Goal: Contribute content

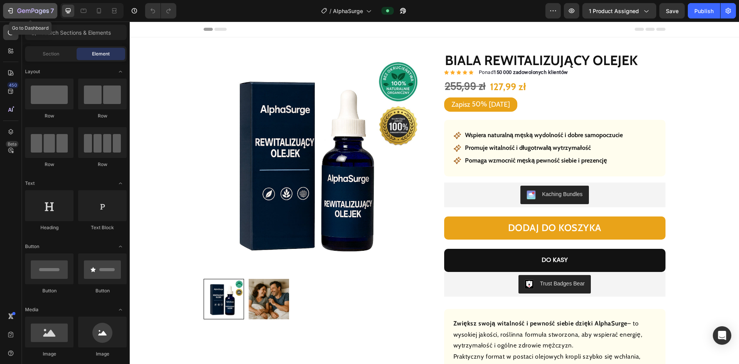
click at [10, 10] on icon "button" at bounding box center [11, 11] width 8 height 8
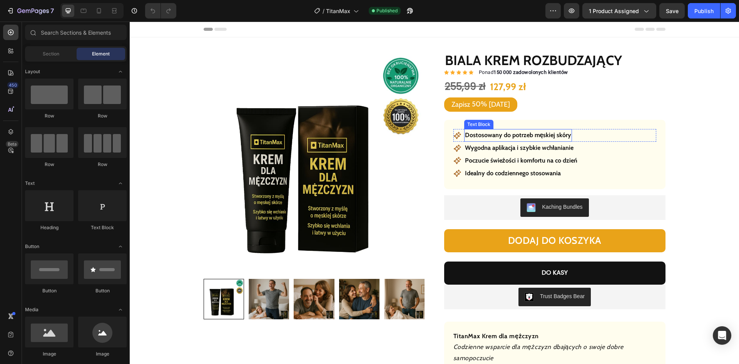
click at [502, 138] on strong "Dostosowany do potrzeb męskiej skóry" at bounding box center [518, 134] width 107 height 7
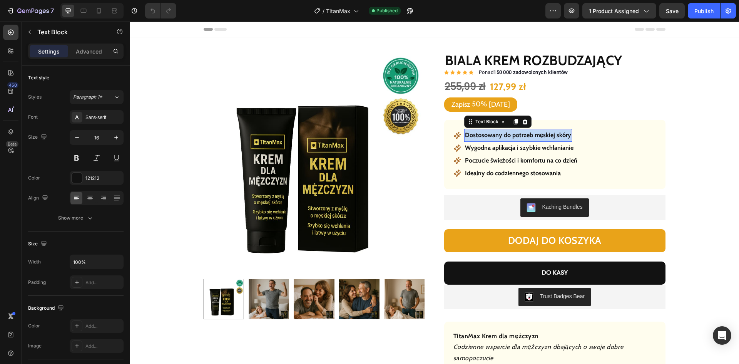
click at [502, 138] on strong "Dostosowany do potrzeb męskiej skóry" at bounding box center [518, 134] width 107 height 7
click at [526, 144] on strong "Wygodna aplikacja i szybkie wchłanianie" at bounding box center [519, 147] width 109 height 7
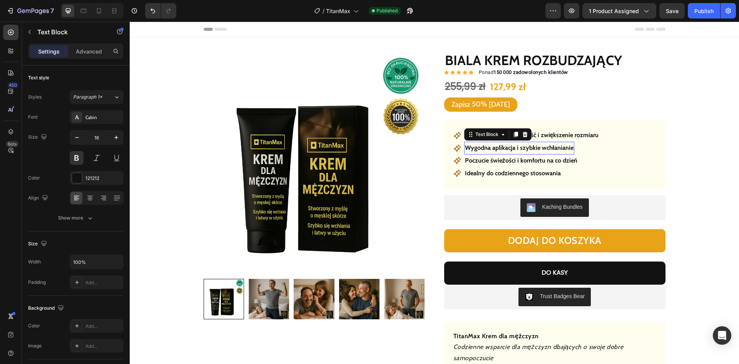
click at [526, 144] on strong "Wygodna aplikacja i szybkie wchłanianie" at bounding box center [519, 147] width 109 height 7
click at [548, 158] on strong "Poczucie świeżości i komfortu na co dzień" at bounding box center [521, 160] width 112 height 7
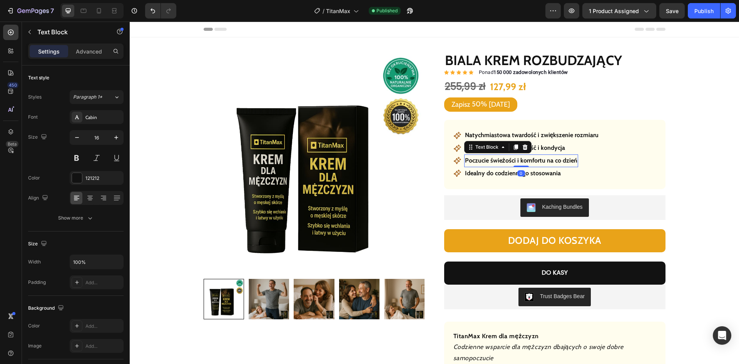
click at [548, 158] on strong "Poczucie świeżości i komfortu na co dzień" at bounding box center [521, 160] width 112 height 7
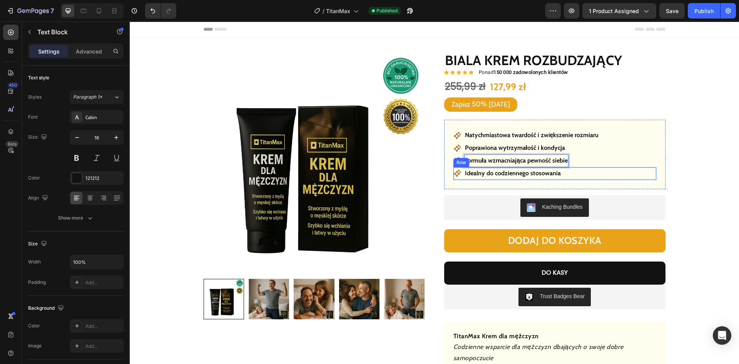
click at [601, 172] on div "Icon Idealny do codziennego stosowania Text Block Row" at bounding box center [555, 173] width 203 height 13
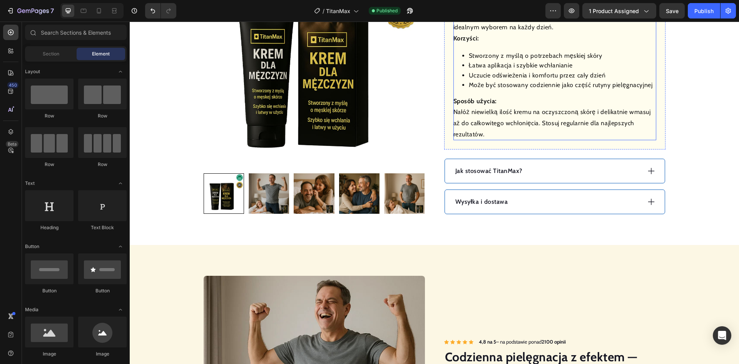
scroll to position [385, 0]
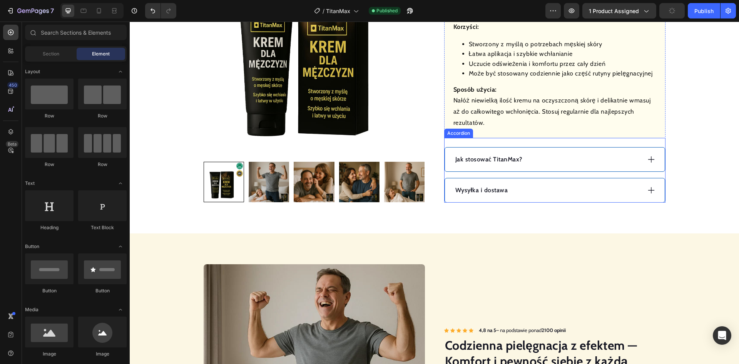
click at [477, 161] on p "Jak stosować TitanMax?" at bounding box center [488, 159] width 67 height 9
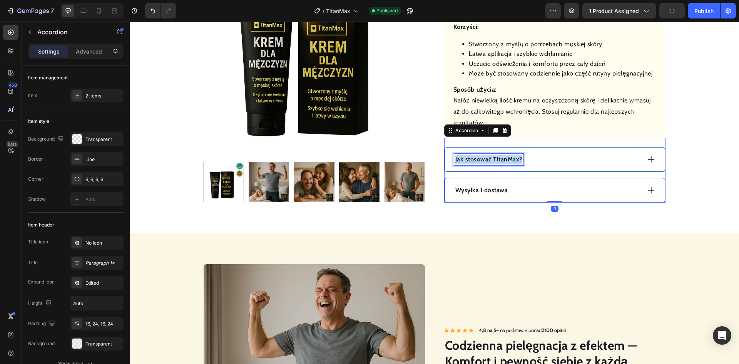
click at [477, 161] on p "Jak stosować TitanMax?" at bounding box center [488, 159] width 67 height 9
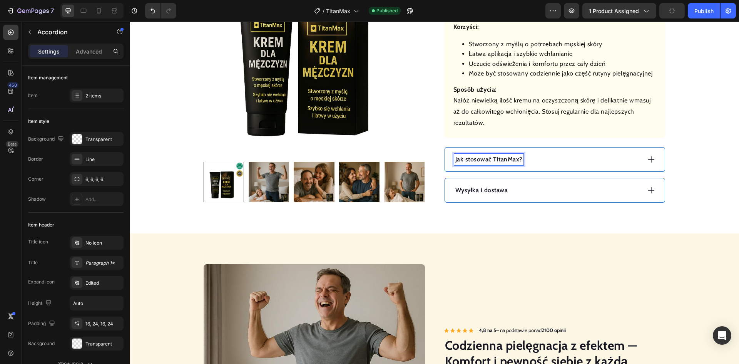
click at [555, 161] on div "Jak stosować TitanMax?" at bounding box center [547, 160] width 187 height 12
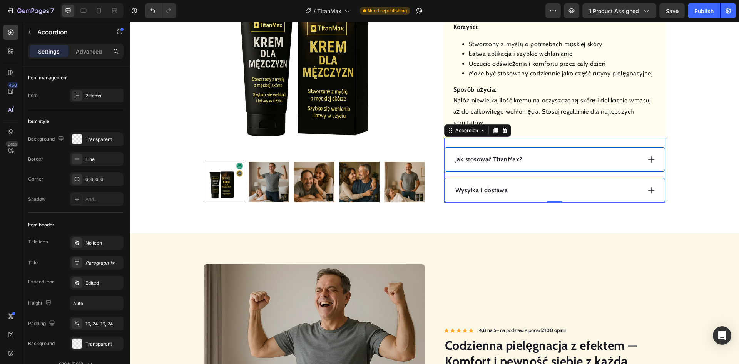
click at [561, 165] on div "Jak stosować TitanMax?" at bounding box center [555, 159] width 220 height 24
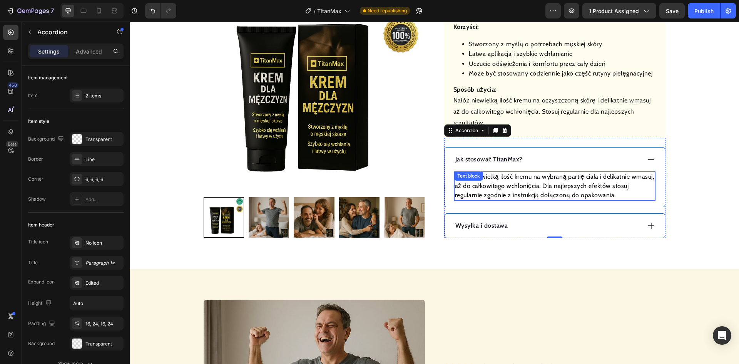
click at [554, 185] on p "Nałóż niewielką ilość kremu na wybraną partię ciała i delikatnie wmasuj, aż do …" at bounding box center [555, 186] width 200 height 28
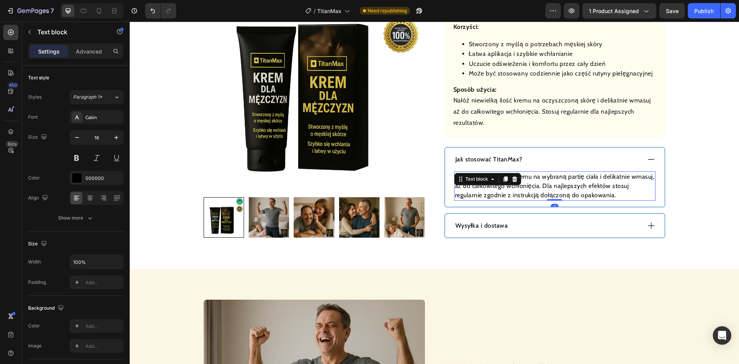
click at [554, 185] on p "Nałóż niewielką ilość kremu na wybraną partię ciała i delikatnie wmasuj, aż do …" at bounding box center [555, 186] width 200 height 28
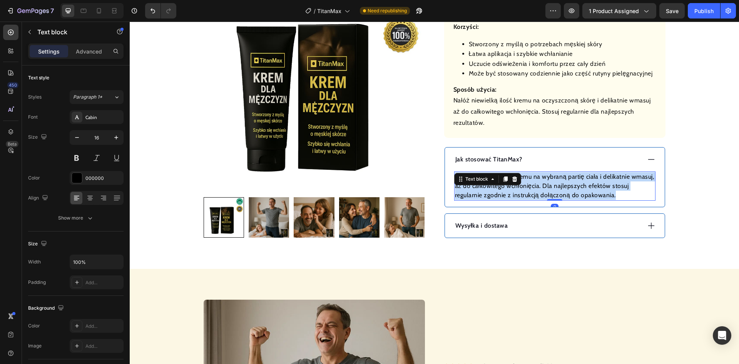
click at [554, 185] on p "Nałóż niewielką ilość kremu na wybraną partię ciała i delikatnie wmasuj, aż do …" at bounding box center [555, 186] width 200 height 28
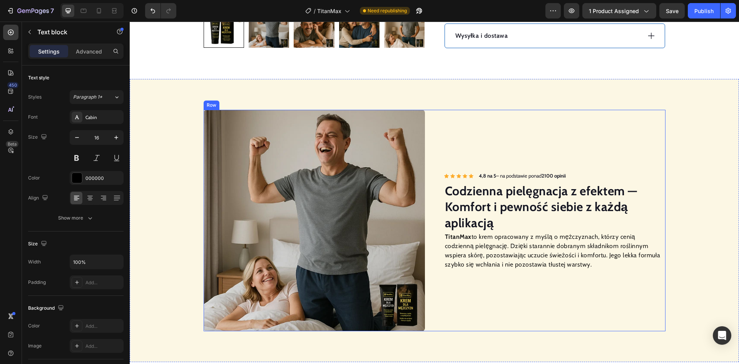
scroll to position [578, 0]
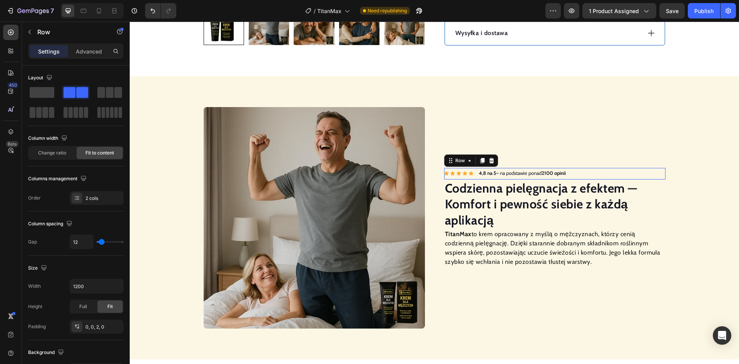
click at [591, 173] on div "Icon Icon Icon Icon Icon Icon List Hoz 4,8 na 5 – na podstawie ponad 2100 opini…" at bounding box center [554, 173] width 221 height 11
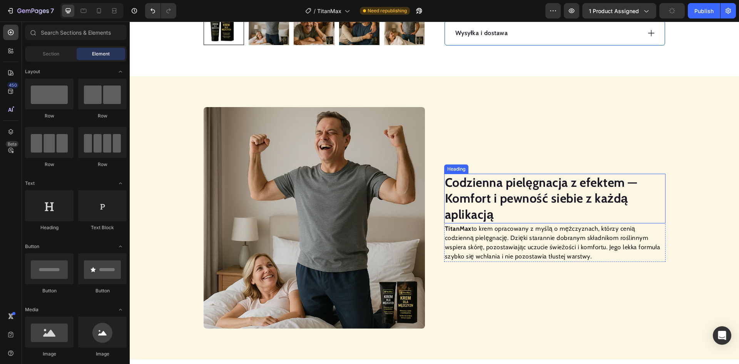
click at [514, 187] on strong "Codzienna pielęgnacja z efektem — Komfort i pewność siebie z każdą aplikacją" at bounding box center [541, 198] width 193 height 47
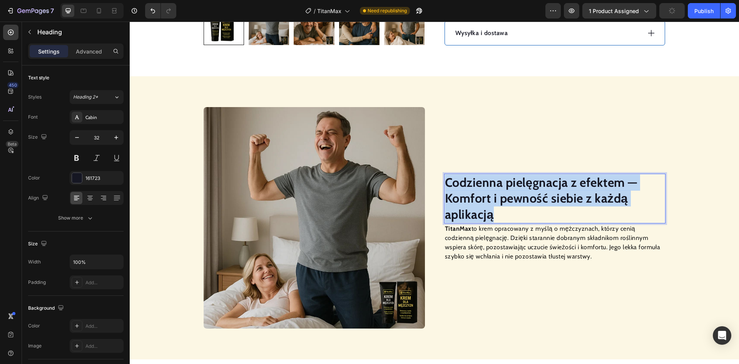
click at [514, 187] on strong "Codzienna pielęgnacja z efektem — Komfort i pewność siebie z każdą aplikacją" at bounding box center [541, 198] width 193 height 47
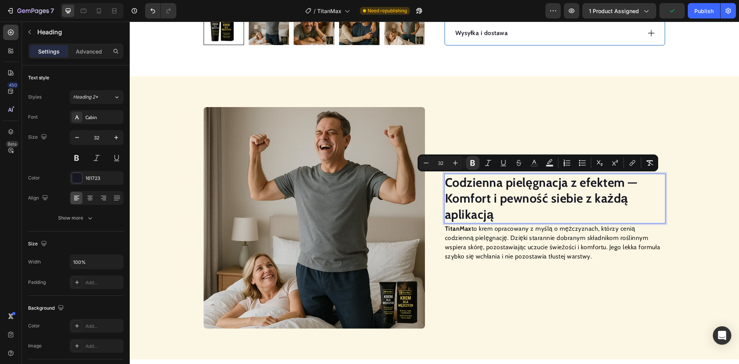
scroll to position [586, 0]
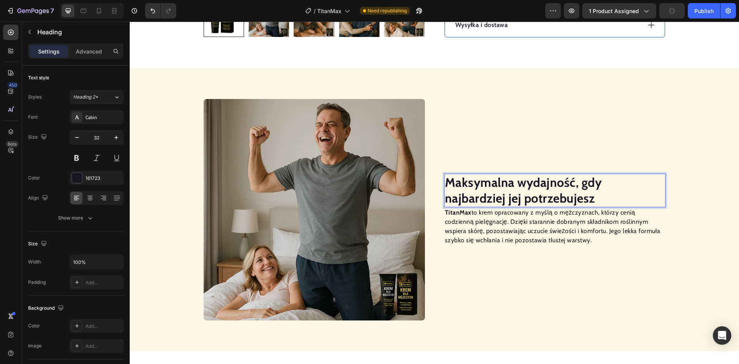
click at [488, 224] on p "TitanMax to krem opracowany z myślą o mężczyznach, którzy cenią codzienną pielę…" at bounding box center [555, 226] width 220 height 37
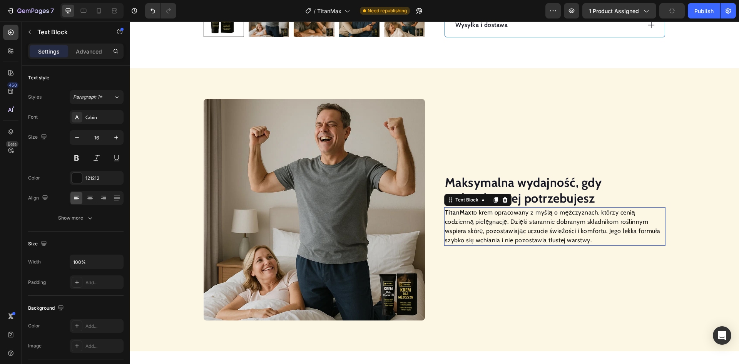
click at [488, 224] on p "TitanMax to krem opracowany z myślą o mężczyznach, którzy cenią codzienną pielę…" at bounding box center [555, 226] width 220 height 37
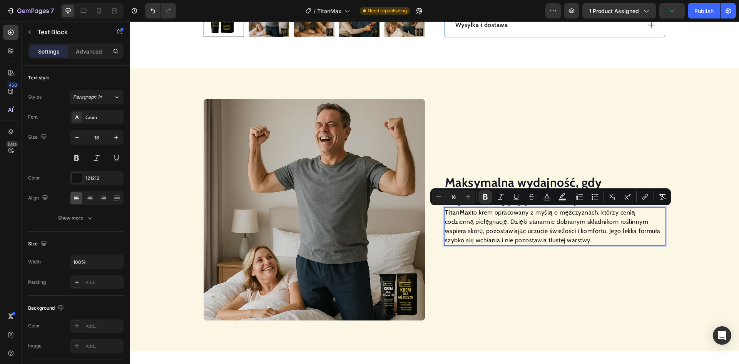
scroll to position [581, 0]
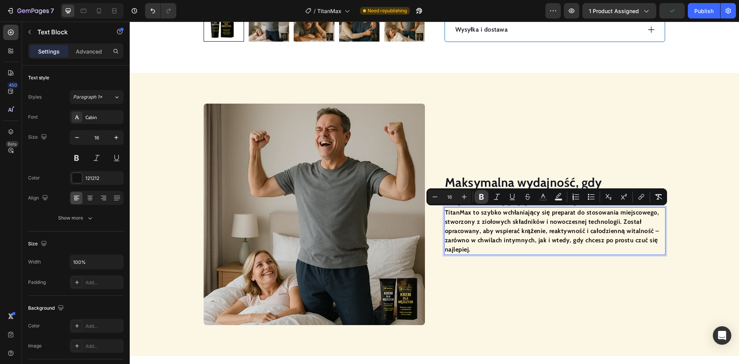
click at [488, 196] on button "Bold" at bounding box center [482, 197] width 14 height 14
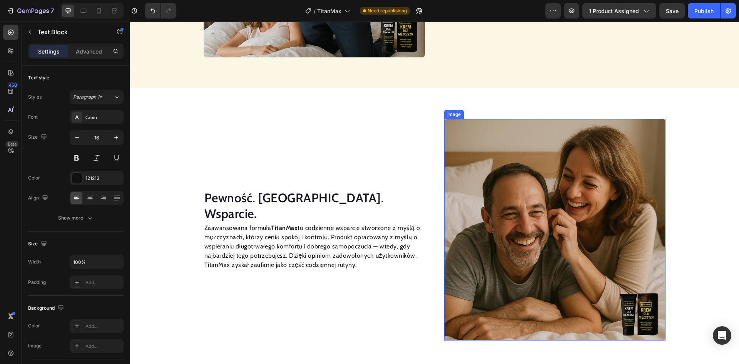
scroll to position [851, 0]
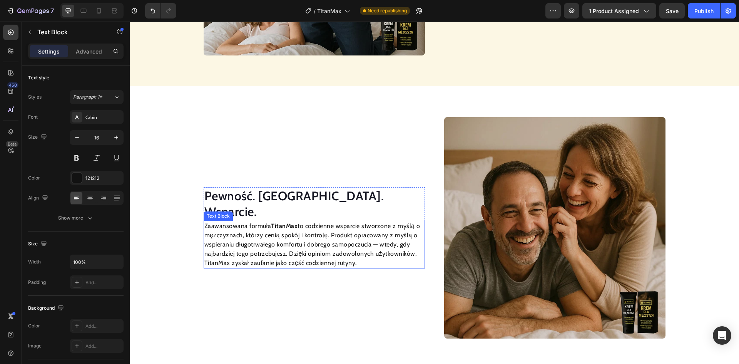
click at [280, 206] on h2 "Pewność. Komfort. Wsparcie." at bounding box center [314, 203] width 221 height 33
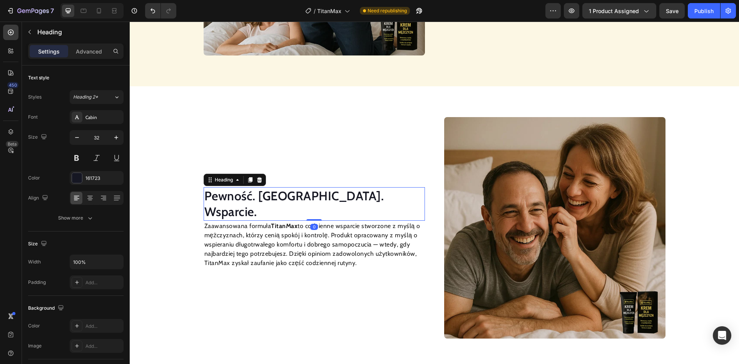
click at [280, 206] on h2 "Pewność. Komfort. Wsparcie." at bounding box center [314, 203] width 221 height 33
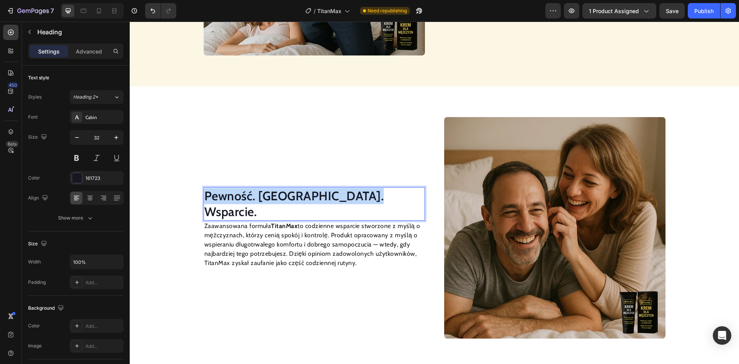
click at [280, 206] on p "Pewność. Komfort. Wsparcie." at bounding box center [314, 204] width 220 height 32
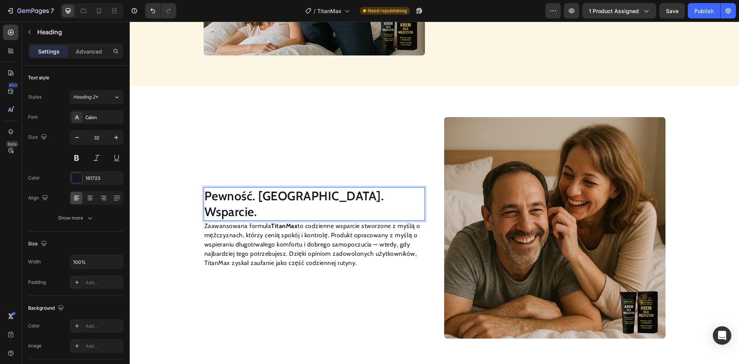
scroll to position [843, 0]
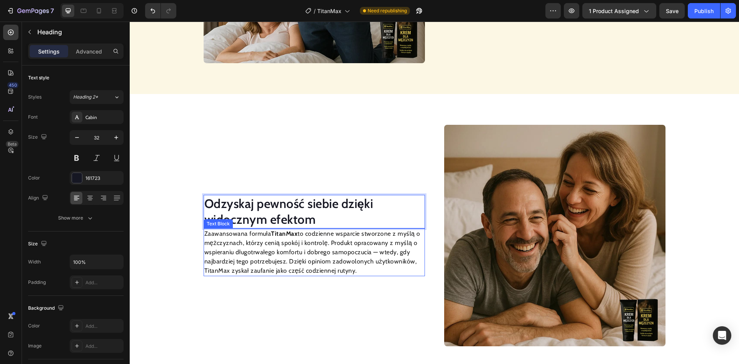
click at [292, 249] on p "Zaawansowana formuła TitanMax to codzienne wsparcie stworzone z myślą o mężczyz…" at bounding box center [314, 252] width 220 height 46
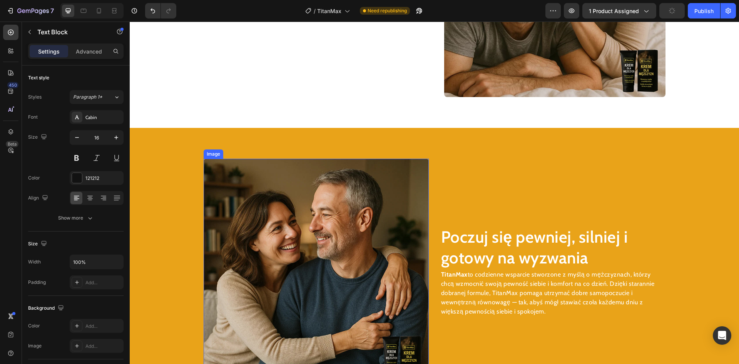
scroll to position [1122, 0]
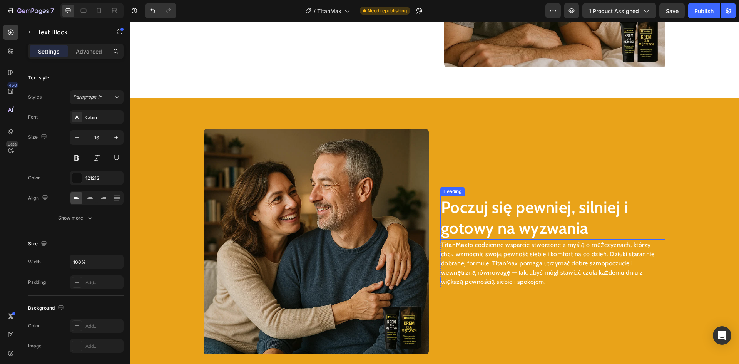
click at [516, 225] on h2 "Poczuj się pewniej, silniej i gotowy na wyzwania" at bounding box center [552, 218] width 225 height 44
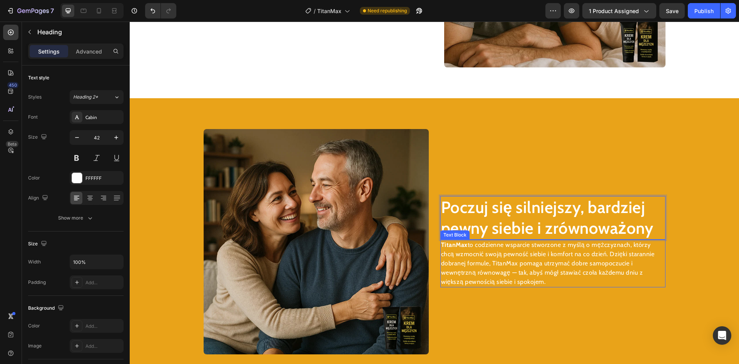
click at [515, 264] on p "TitanMax to codzienne wsparcie stworzone z myślą o mężczyznach, którzy chcą wzm…" at bounding box center [553, 263] width 224 height 46
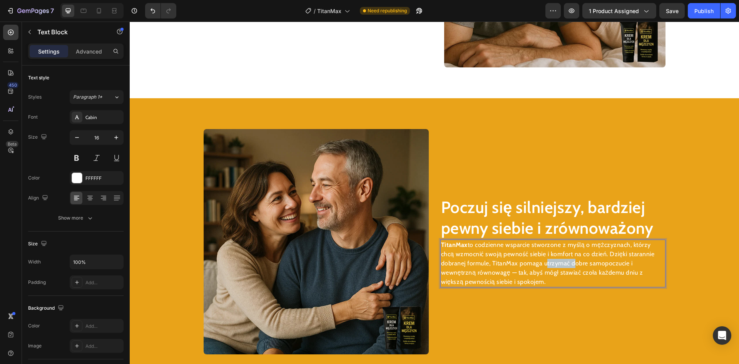
click at [515, 264] on p "TitanMax to codzienne wsparcie stworzone z myślą o mężczyznach, którzy chcą wzm…" at bounding box center [553, 263] width 224 height 46
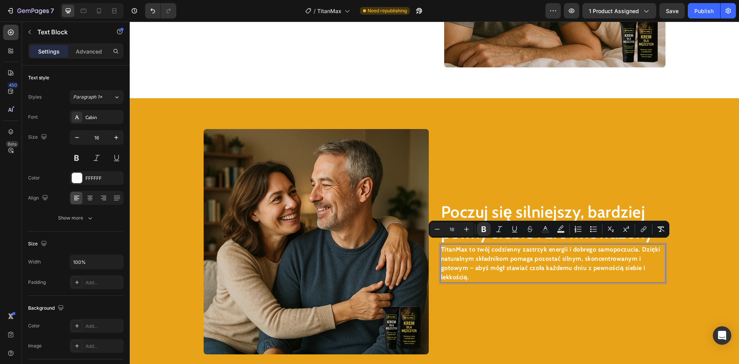
scroll to position [1126, 0]
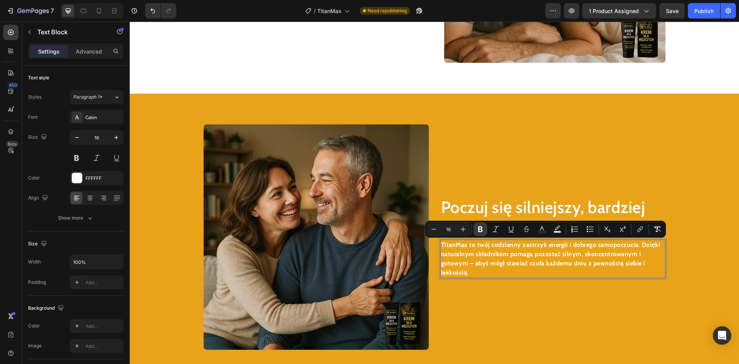
click at [481, 227] on icon "Editor contextual toolbar" at bounding box center [480, 229] width 5 height 6
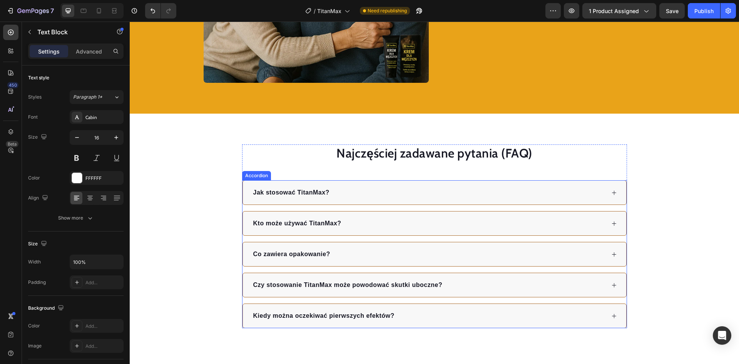
scroll to position [1396, 0]
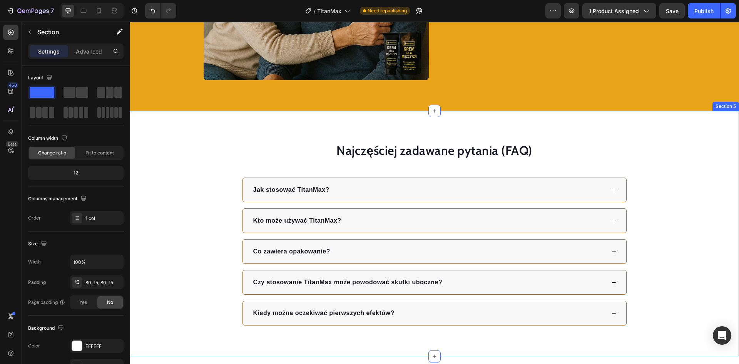
click at [579, 132] on div "Najczęściej zadawane pytania (FAQ) Heading Jak stosować TitanMax? Kto może używ…" at bounding box center [434, 234] width 609 height 246
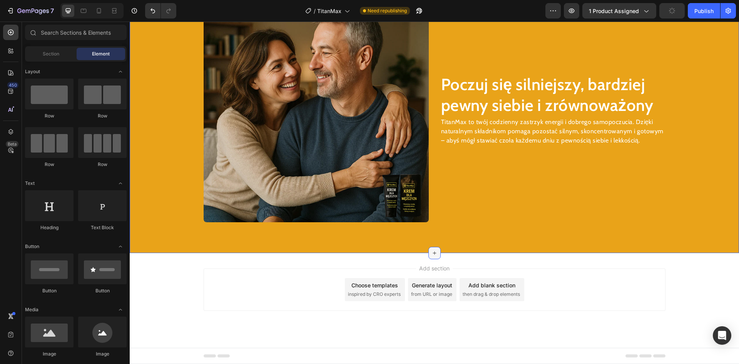
click at [432, 254] on icon at bounding box center [435, 253] width 6 height 6
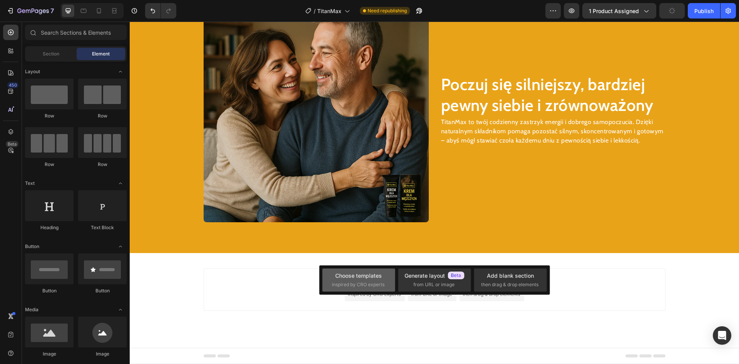
click at [358, 280] on div "Choose templates inspired by CRO experts" at bounding box center [359, 279] width 54 height 17
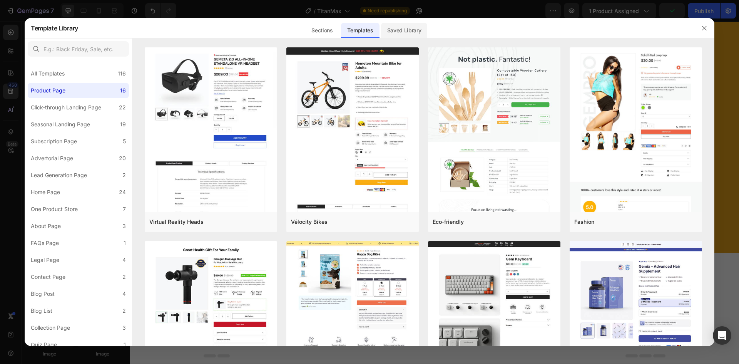
click at [391, 32] on div "Saved Library" at bounding box center [404, 30] width 47 height 15
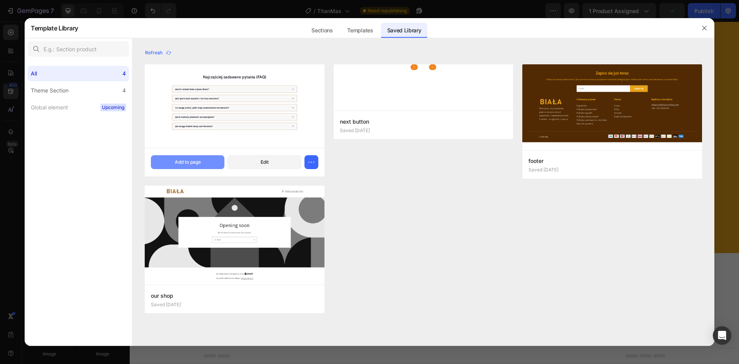
click at [173, 158] on button "Add to page" at bounding box center [188, 162] width 74 height 14
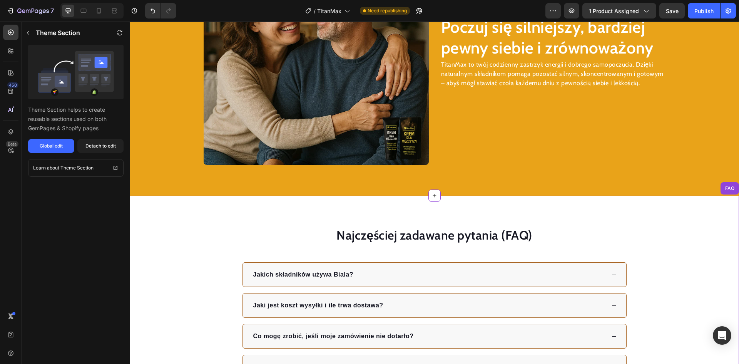
scroll to position [1293, 0]
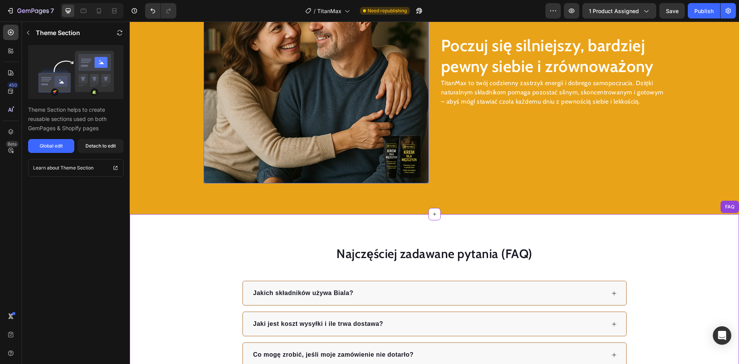
click at [354, 98] on img at bounding box center [316, 70] width 225 height 225
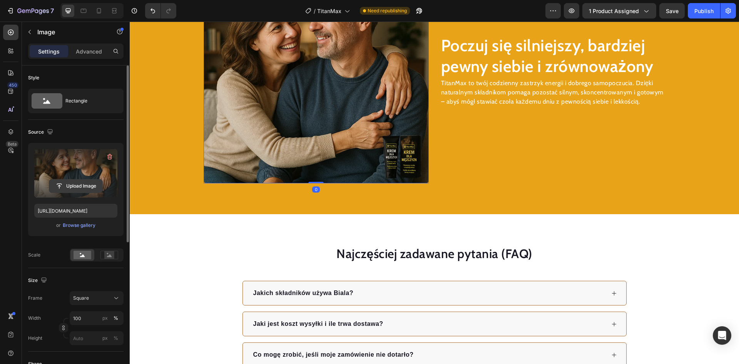
click at [66, 189] on input "file" at bounding box center [75, 185] width 53 height 13
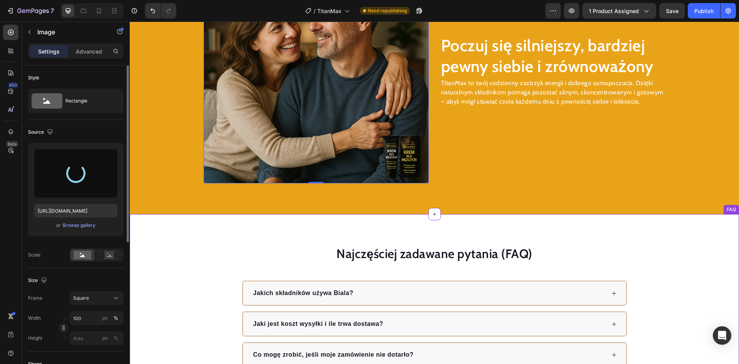
type input "https://cdn.shopify.com/s/files/1/0898/5693/4215/files/gempages_569554149427905…"
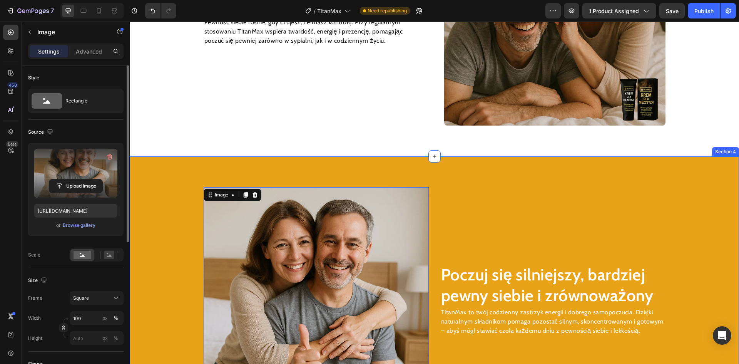
scroll to position [1062, 0]
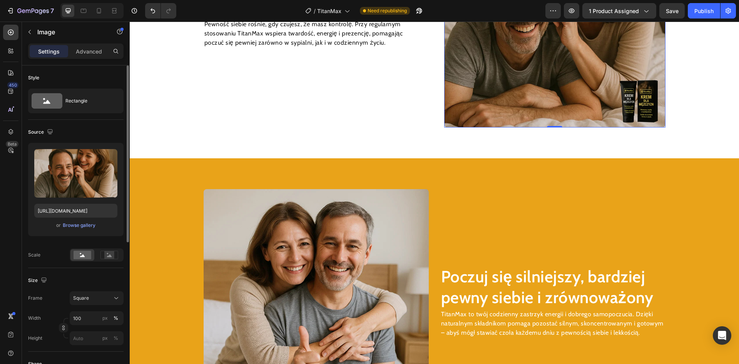
click at [531, 93] on img at bounding box center [554, 16] width 221 height 221
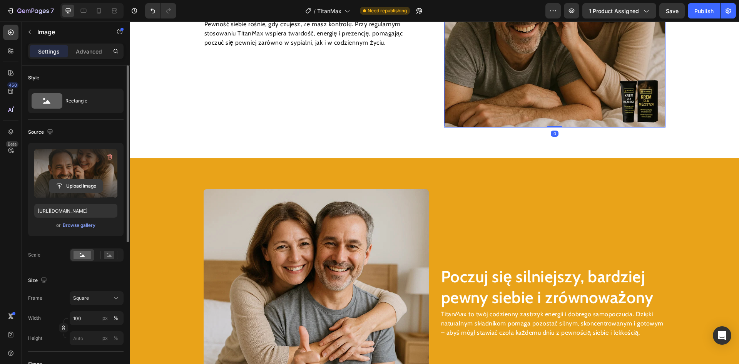
click at [72, 184] on input "file" at bounding box center [75, 185] width 53 height 13
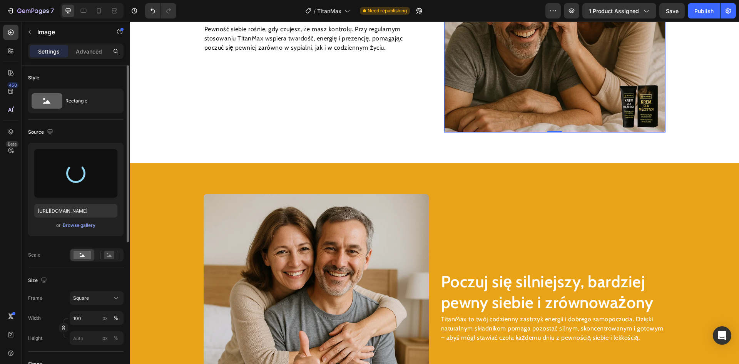
type input "https://cdn.shopify.com/s/files/1/0898/5693/4215/files/gempages_569554149427905…"
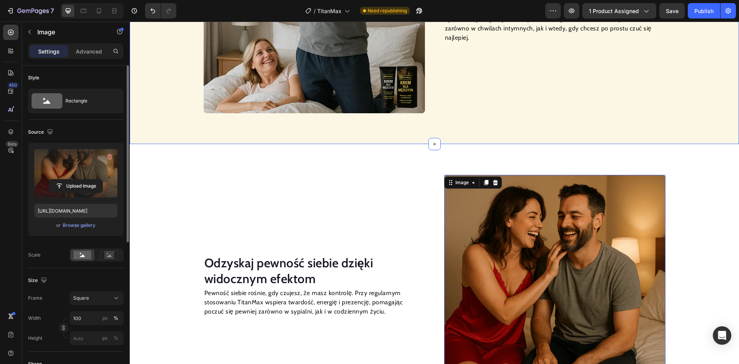
scroll to position [792, 0]
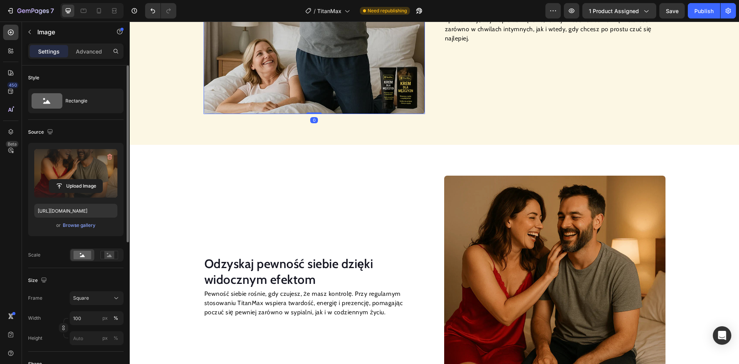
click at [333, 83] on img at bounding box center [314, 3] width 221 height 221
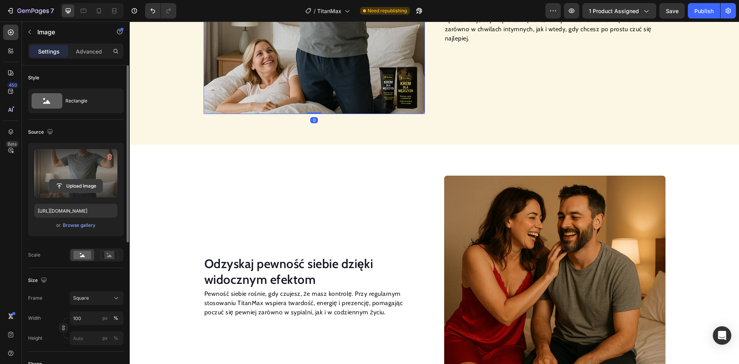
click at [72, 181] on input "file" at bounding box center [75, 185] width 53 height 13
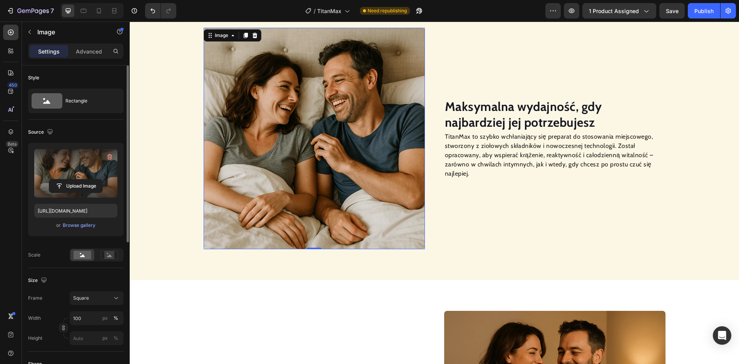
scroll to position [638, 0]
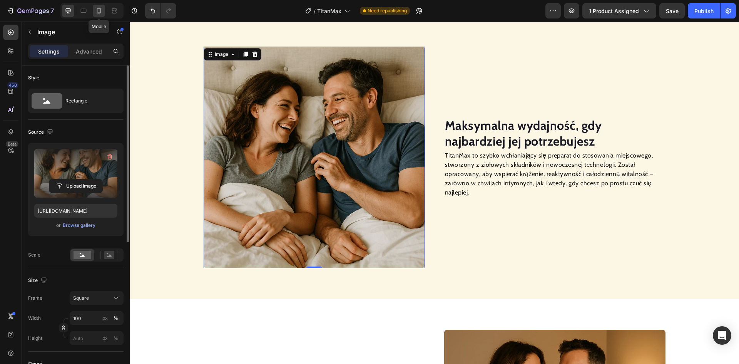
click at [96, 13] on icon at bounding box center [99, 11] width 8 height 8
type input "https://cdn.shopify.com/s/files/1/0898/5693/4215/files/gempages_569554149427905…"
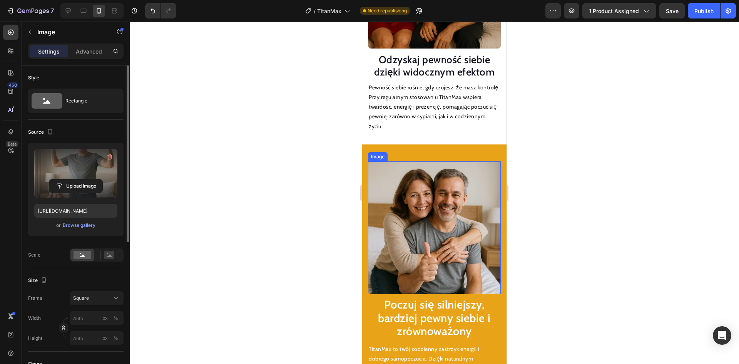
scroll to position [1191, 0]
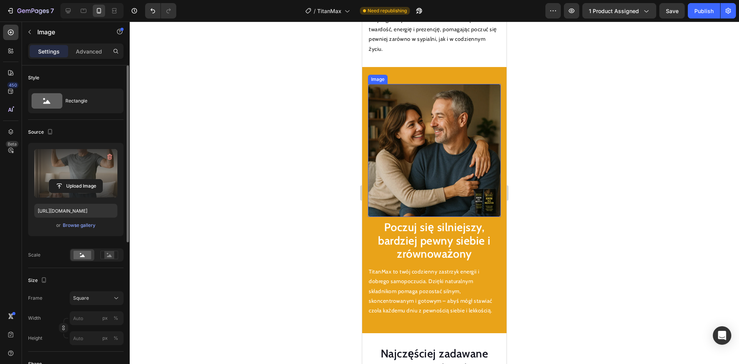
click at [386, 140] on img at bounding box center [434, 150] width 133 height 133
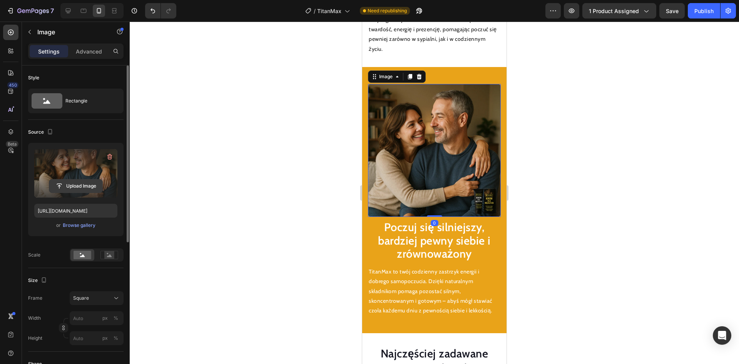
click at [65, 186] on input "file" at bounding box center [75, 185] width 53 height 13
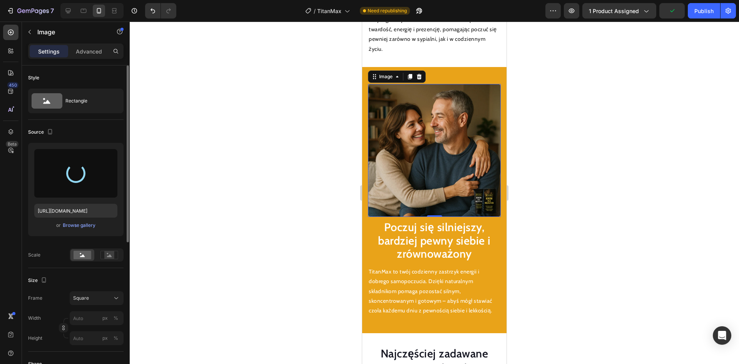
type input "https://cdn.shopify.com/s/files/1/0898/5693/4215/files/gempages_569554149427905…"
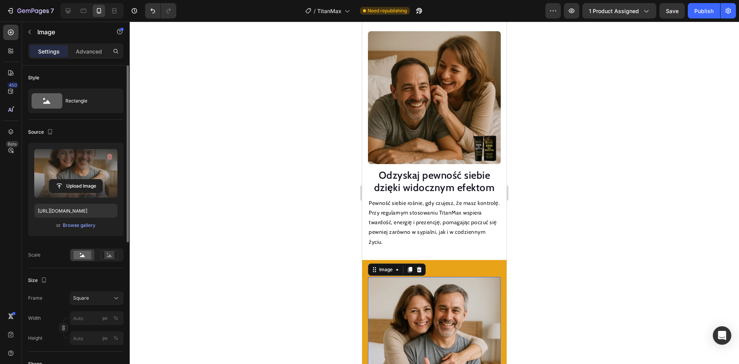
scroll to position [960, 0]
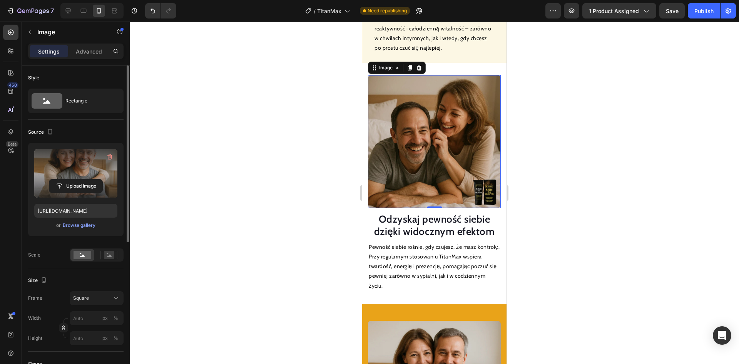
click at [427, 143] on img at bounding box center [434, 141] width 133 height 133
click at [60, 184] on input "file" at bounding box center [75, 185] width 53 height 13
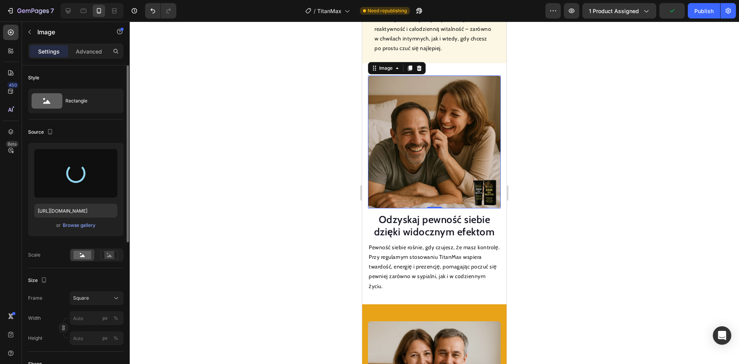
type input "https://cdn.shopify.com/s/files/1/0898/5693/4215/files/gempages_569554149427905…"
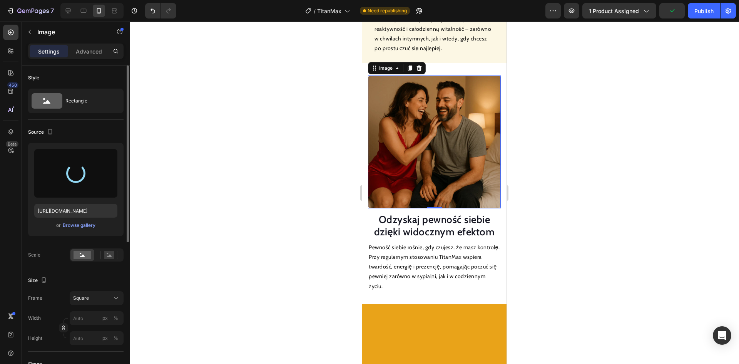
scroll to position [844, 0]
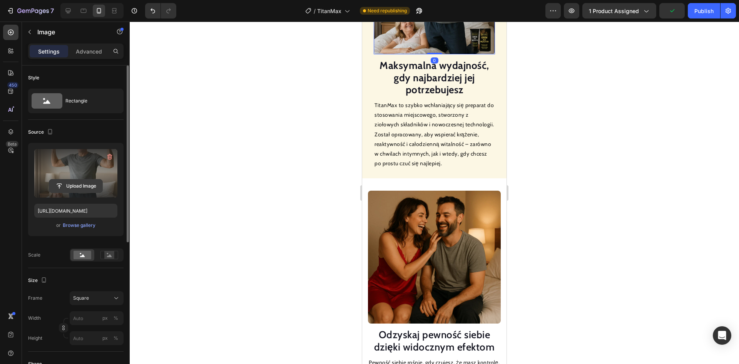
click at [74, 183] on input "file" at bounding box center [75, 185] width 53 height 13
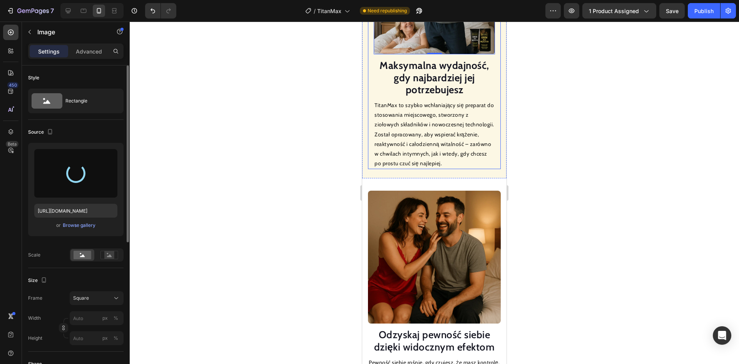
type input "https://cdn.shopify.com/s/files/1/0898/5693/4215/files/gempages_569554149427905…"
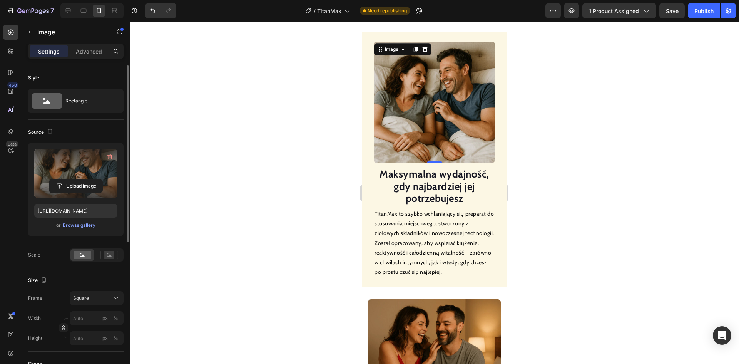
scroll to position [690, 0]
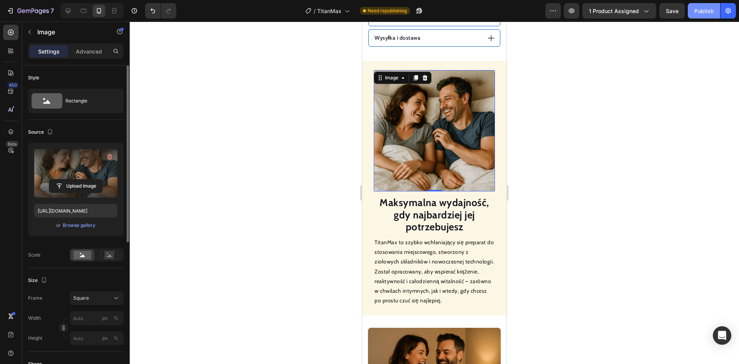
click at [702, 10] on div "Publish" at bounding box center [704, 11] width 19 height 8
